Goal: Transaction & Acquisition: Book appointment/travel/reservation

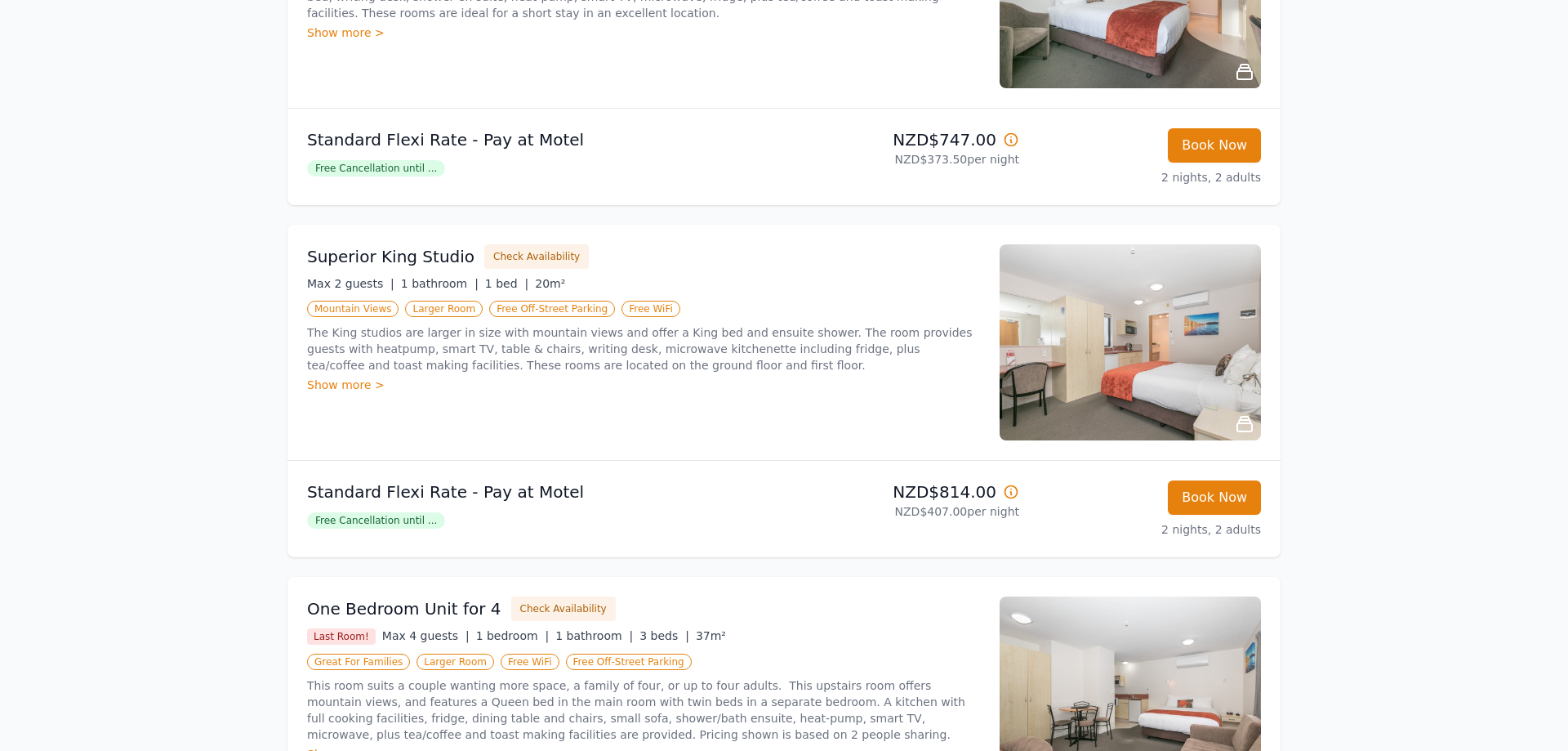
scroll to position [417, 0]
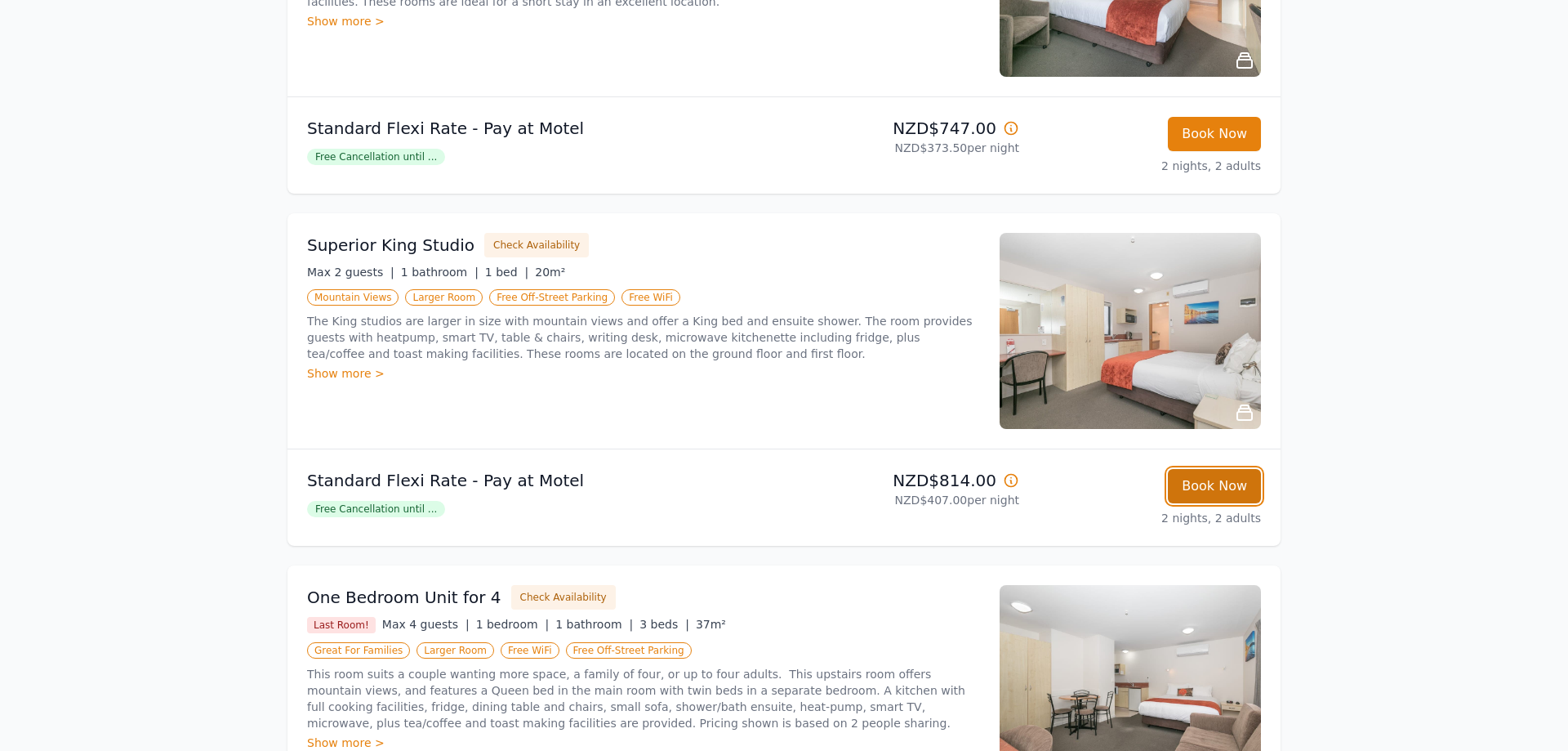
click at [1219, 476] on button "Book Now" at bounding box center [1214, 486] width 93 height 34
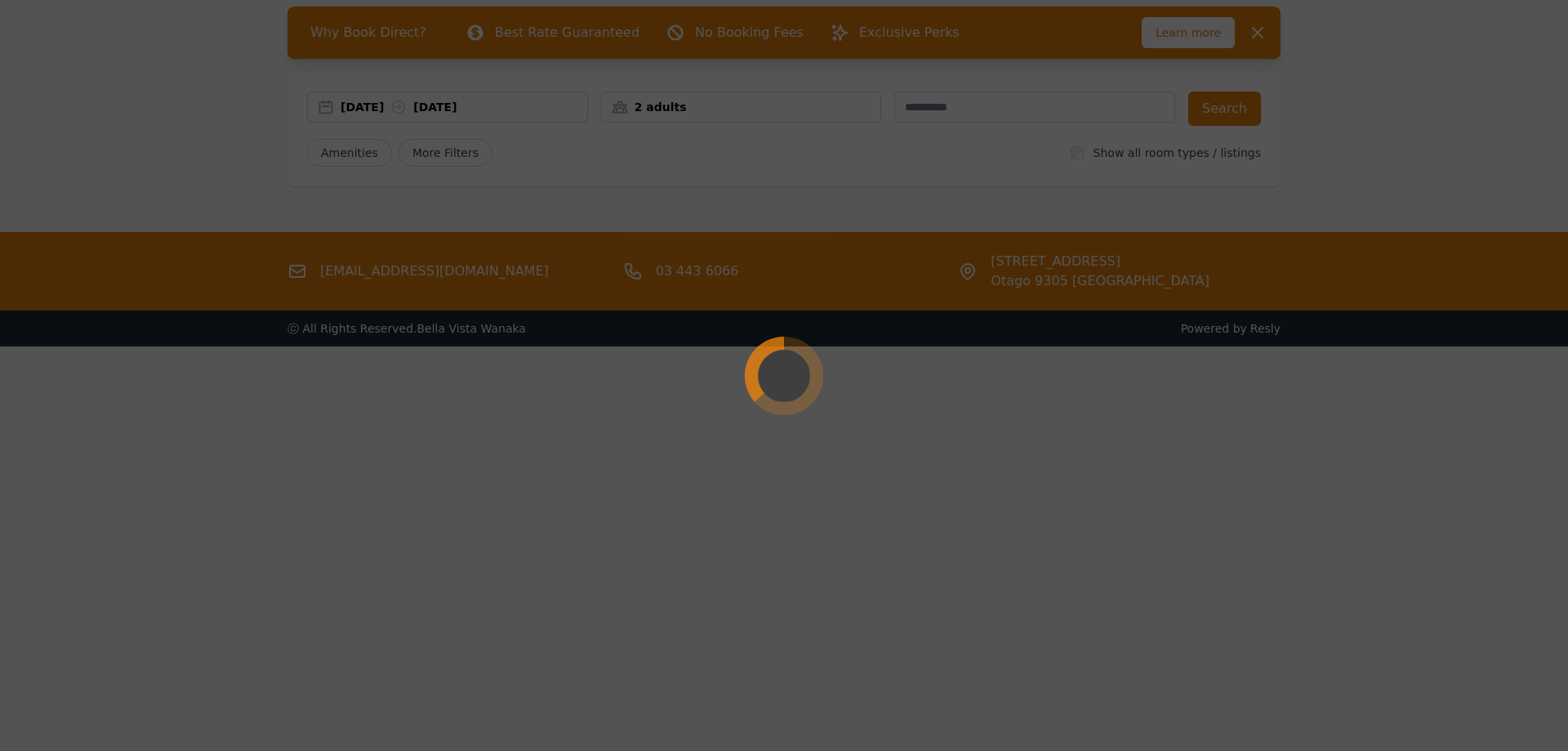
scroll to position [79, 0]
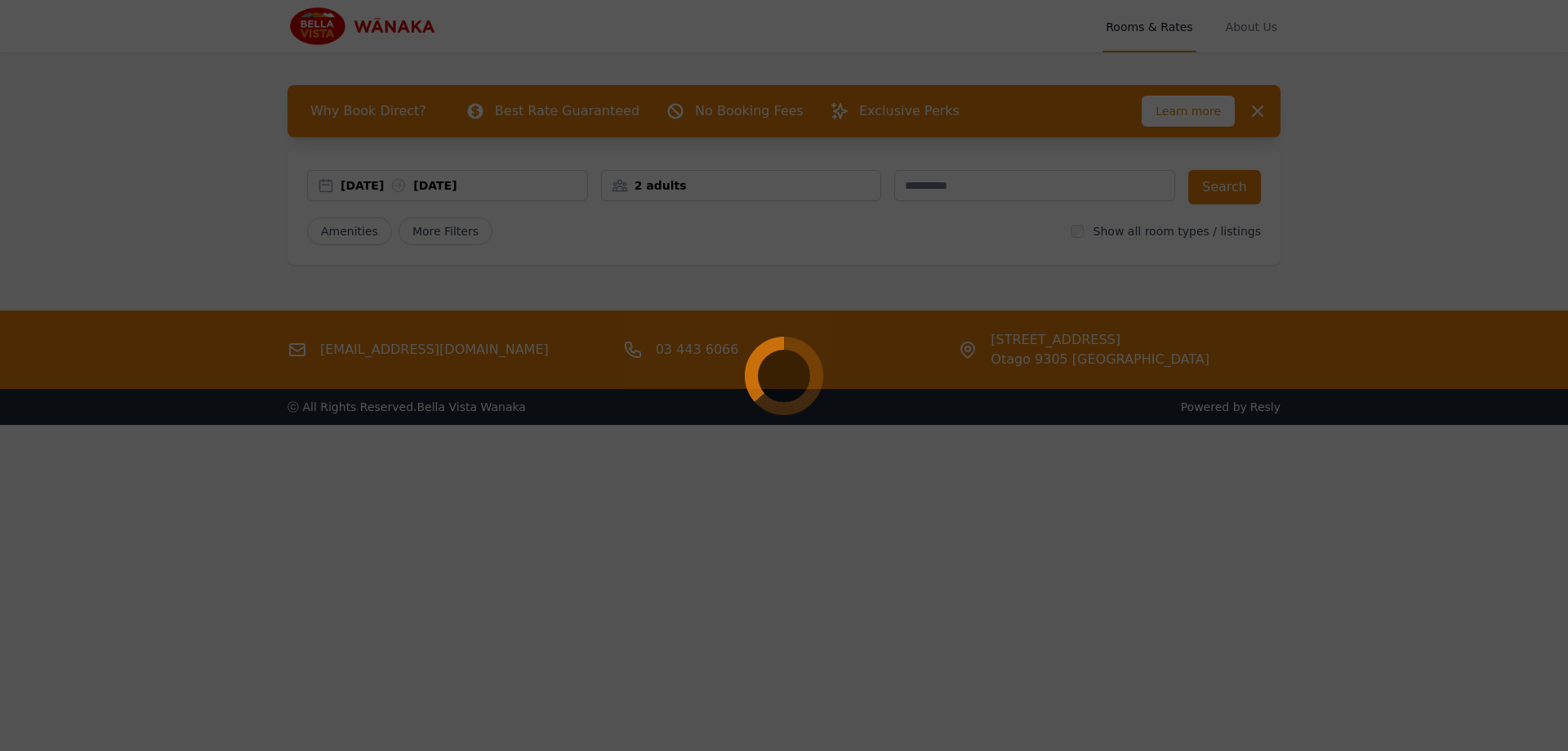
select select "**"
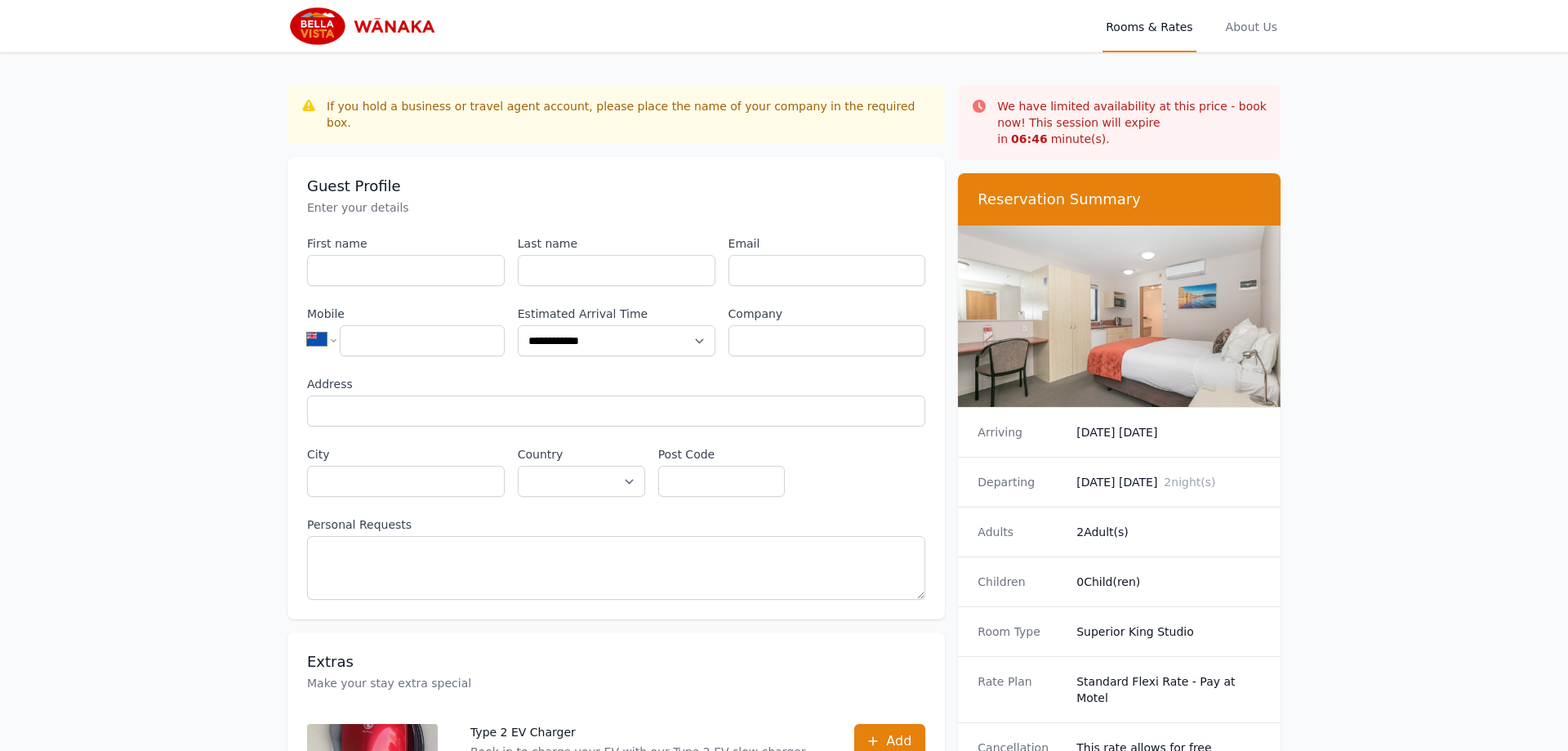
scroll to position [79, 0]
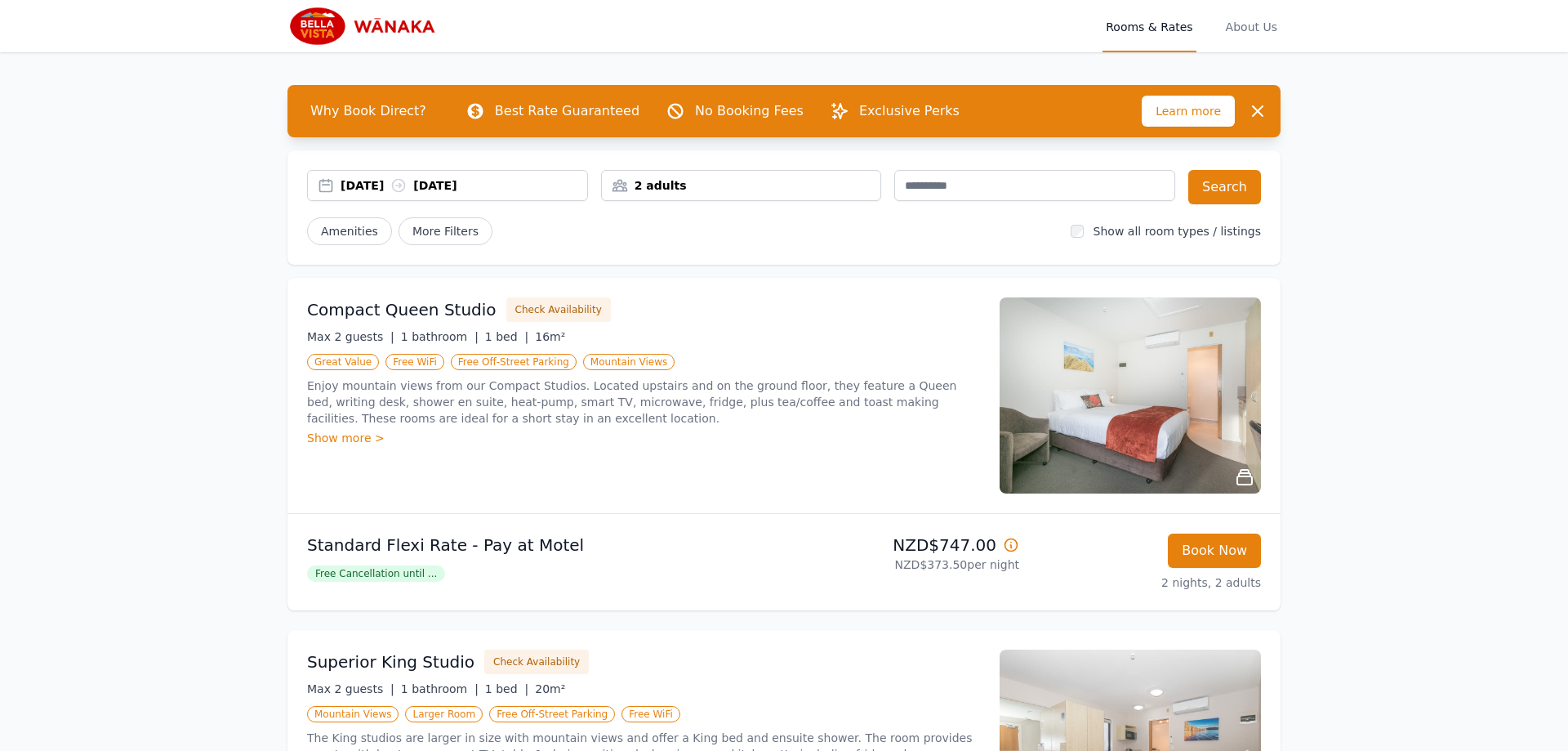
click at [378, 187] on div "24 Dec 2025 26 Dec 2025" at bounding box center [464, 186] width 247 height 17
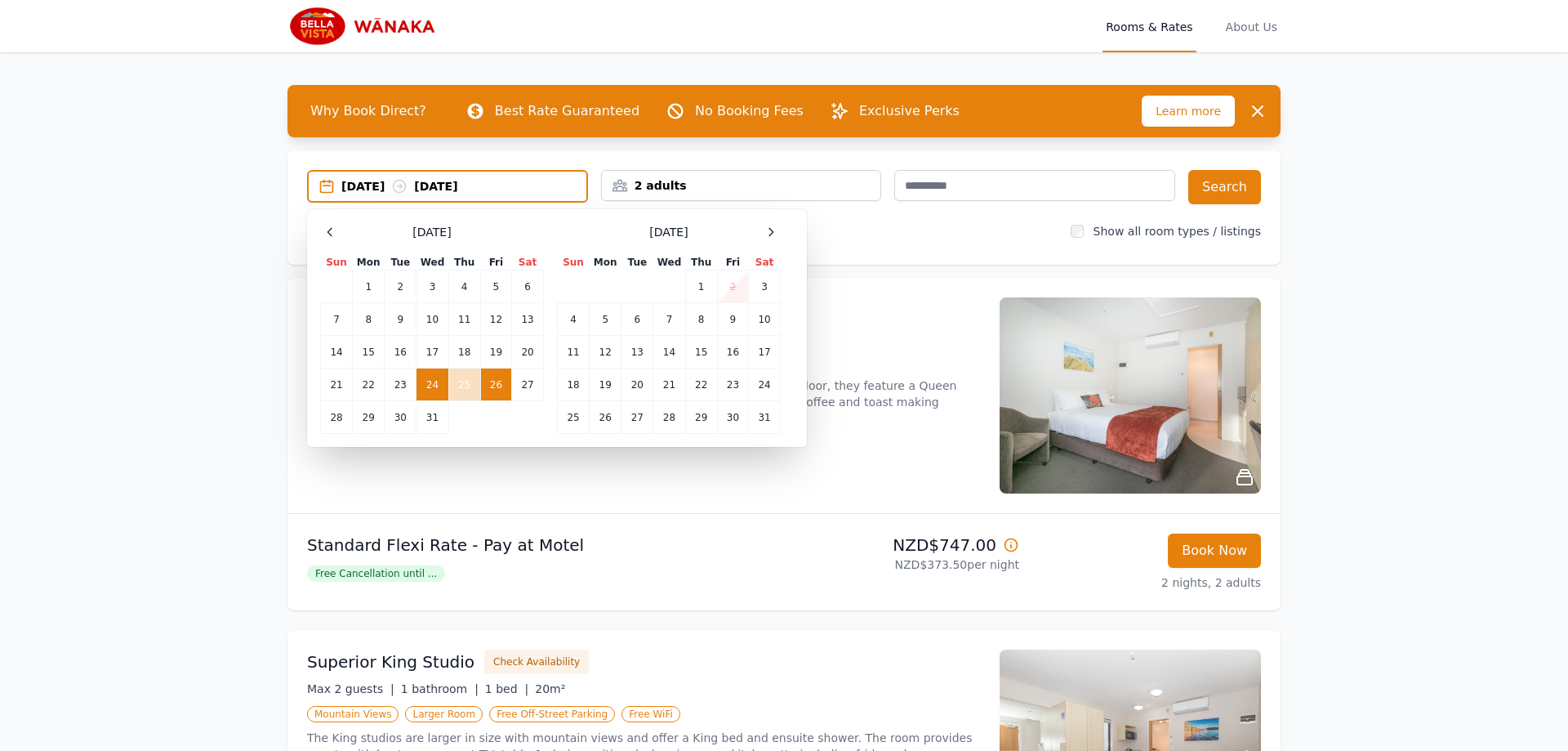
click at [429, 376] on td "24" at bounding box center [433, 384] width 32 height 33
click at [529, 380] on td "27" at bounding box center [528, 384] width 32 height 33
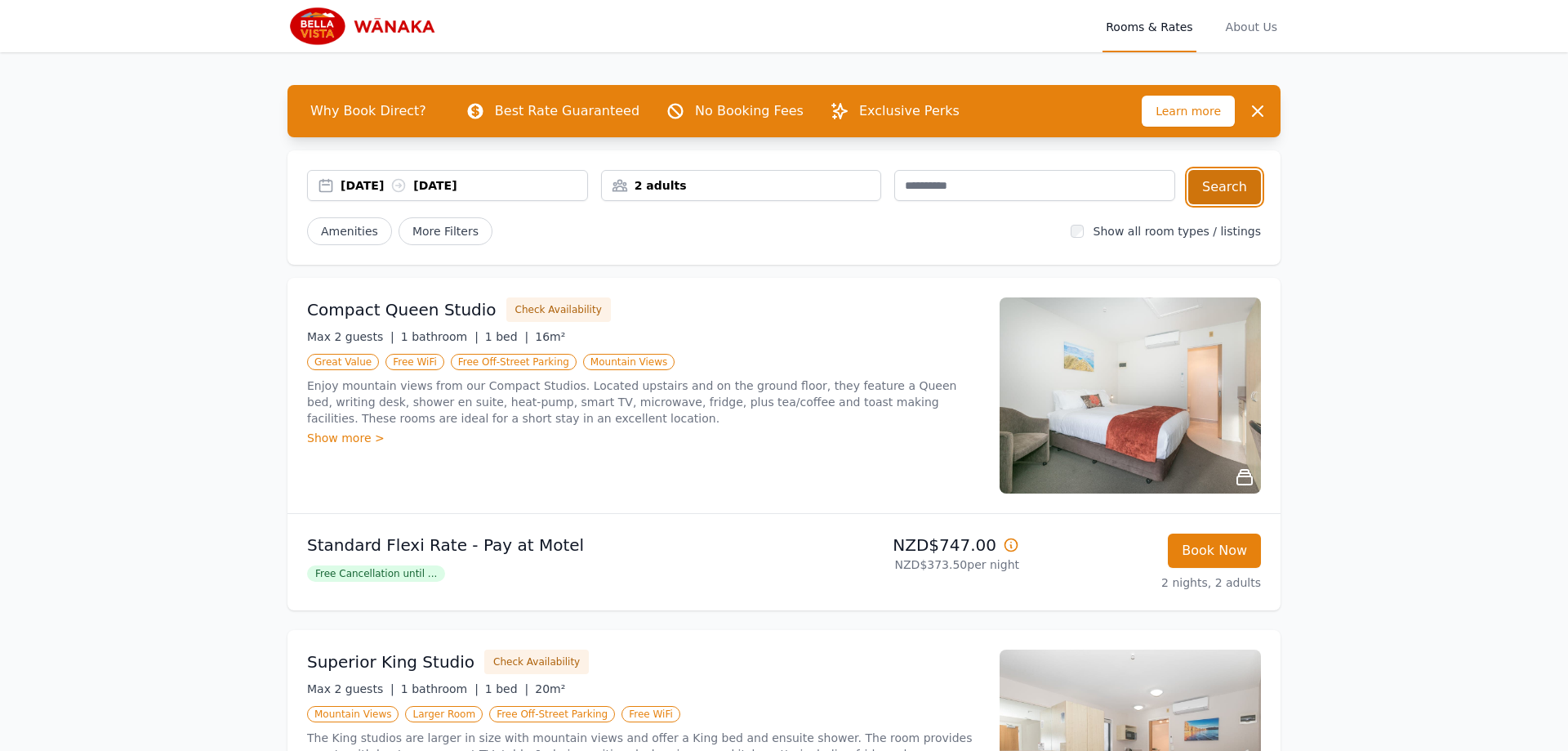
click at [1207, 188] on button "Search" at bounding box center [1225, 187] width 73 height 34
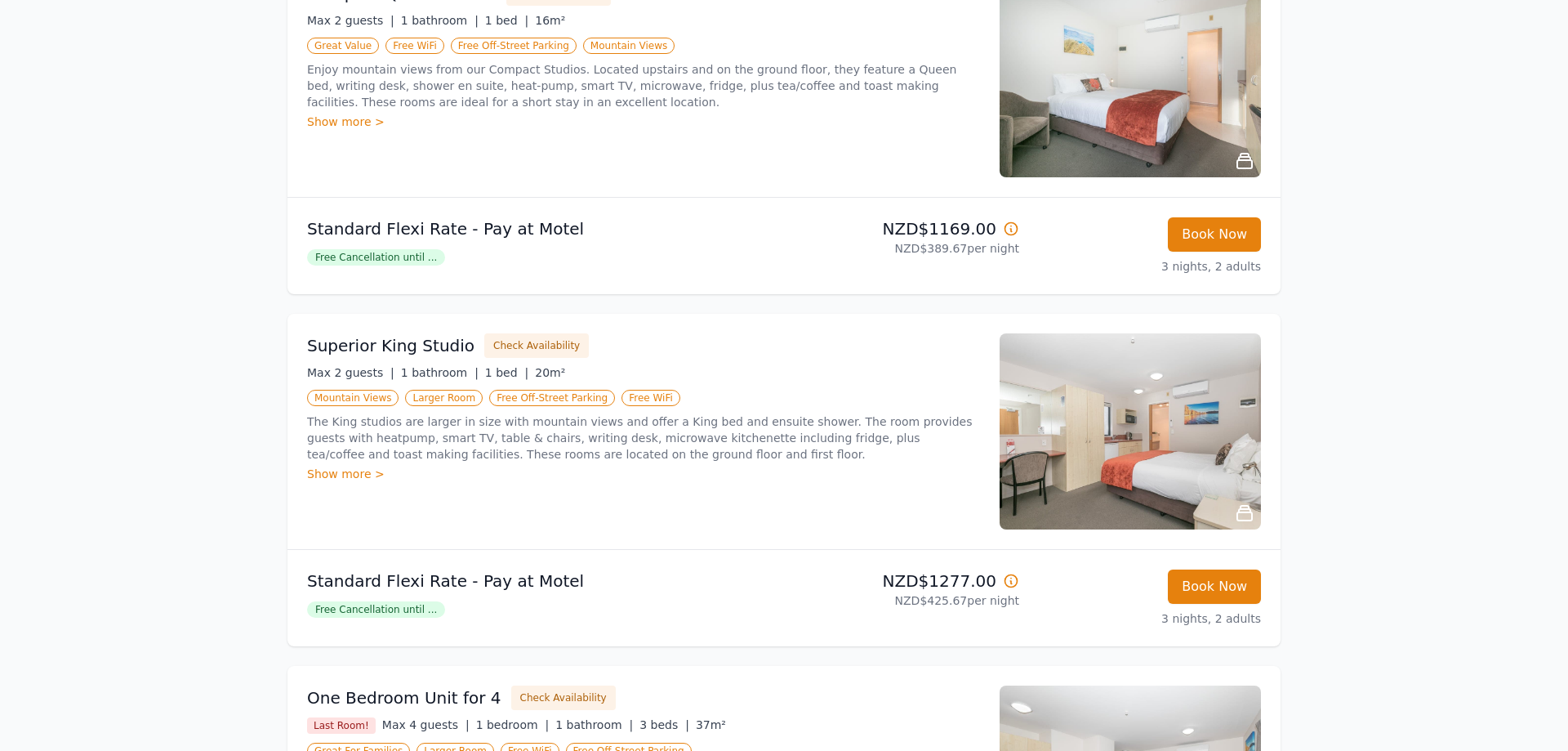
scroll to position [333, 0]
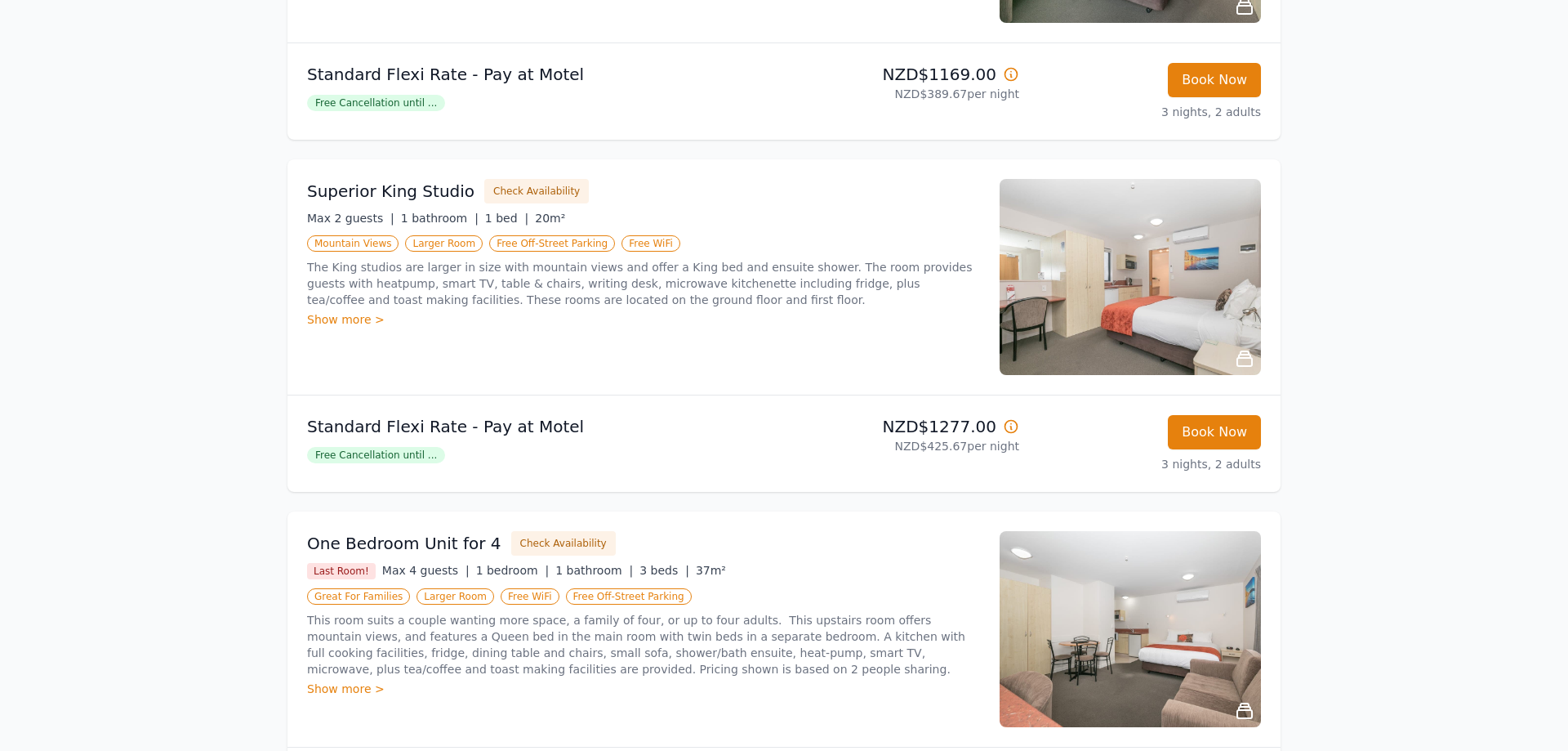
scroll to position [500, 0]
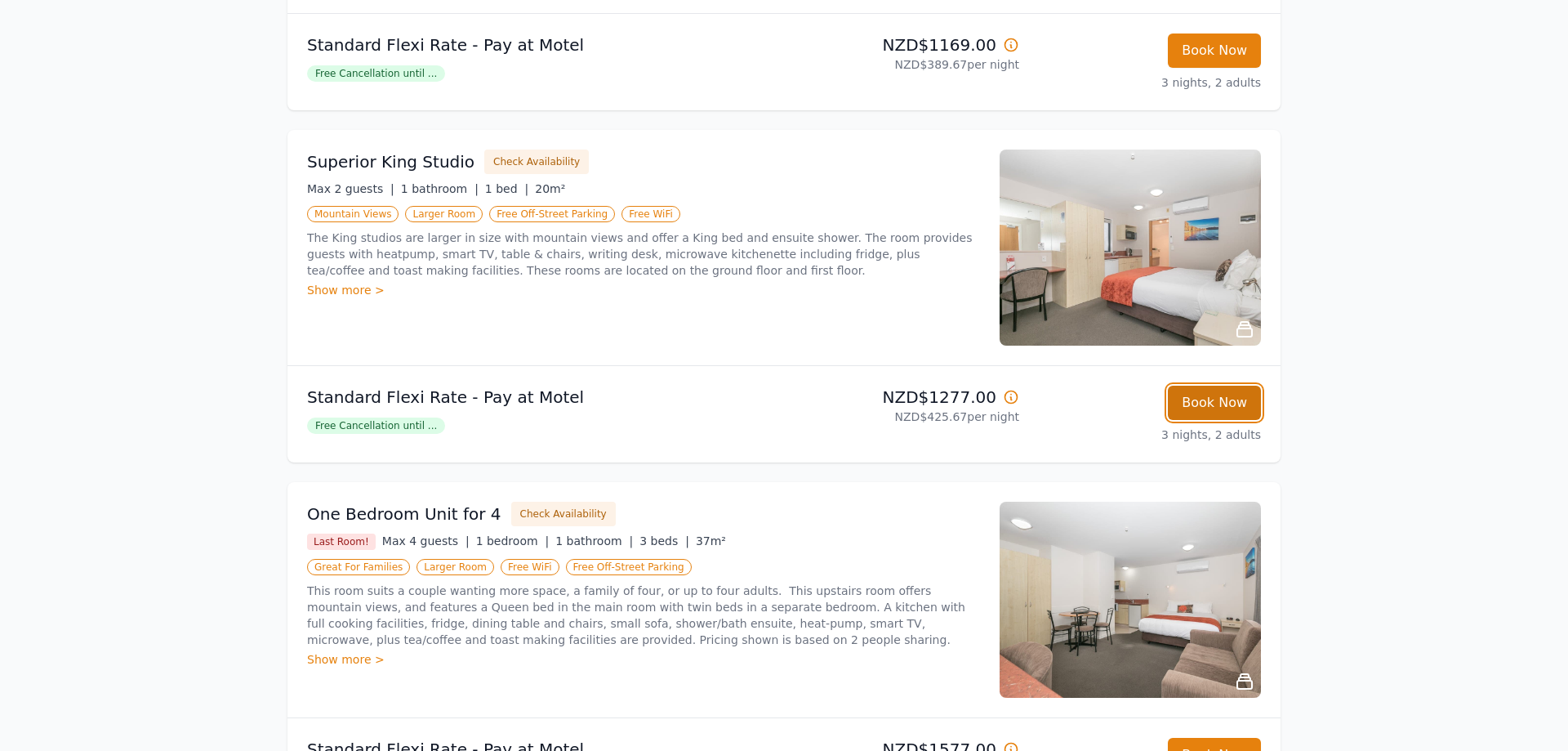
click at [1218, 405] on button "Book Now" at bounding box center [1214, 403] width 93 height 34
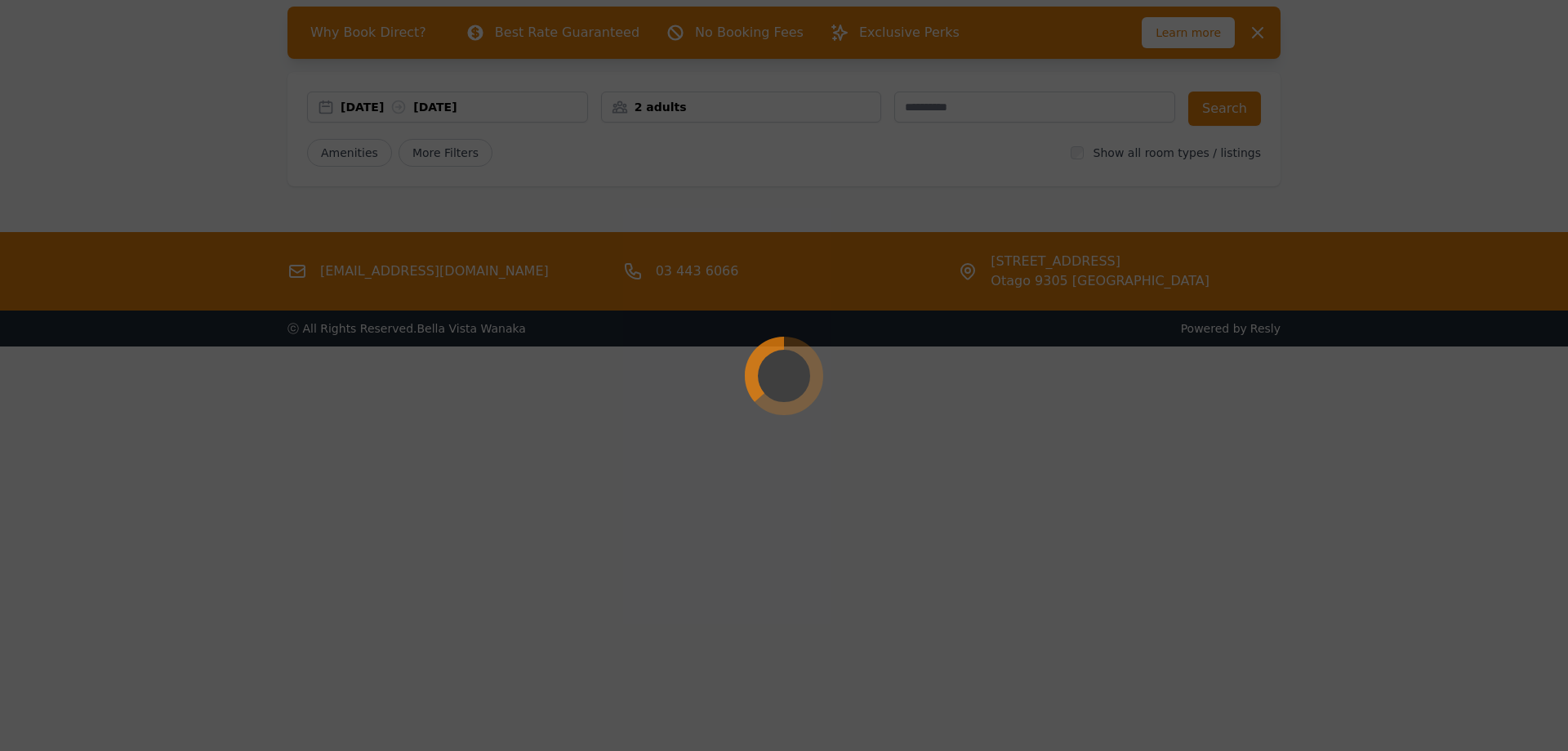
scroll to position [79, 0]
select select "**"
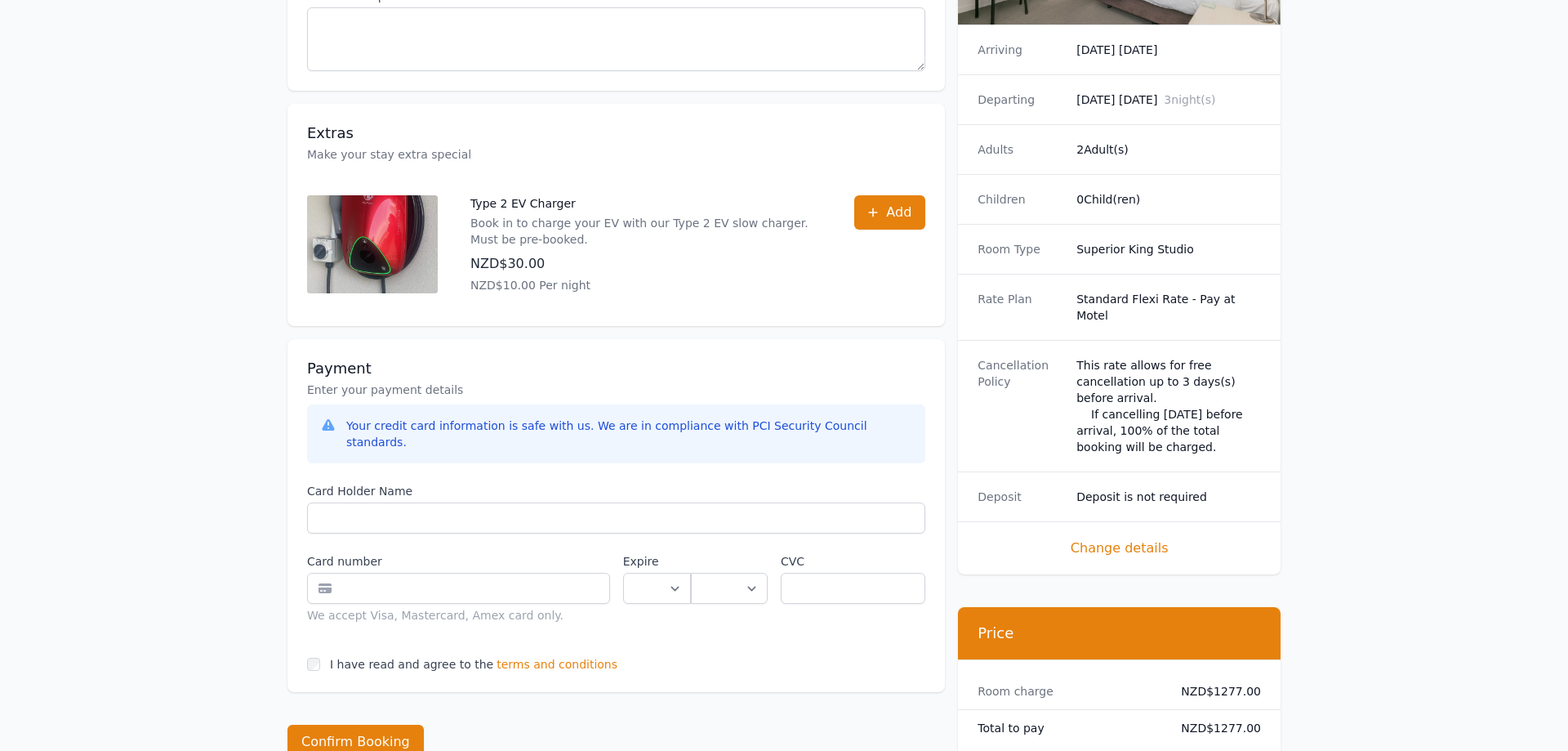
scroll to position [666, 0]
